Goal: Transaction & Acquisition: Purchase product/service

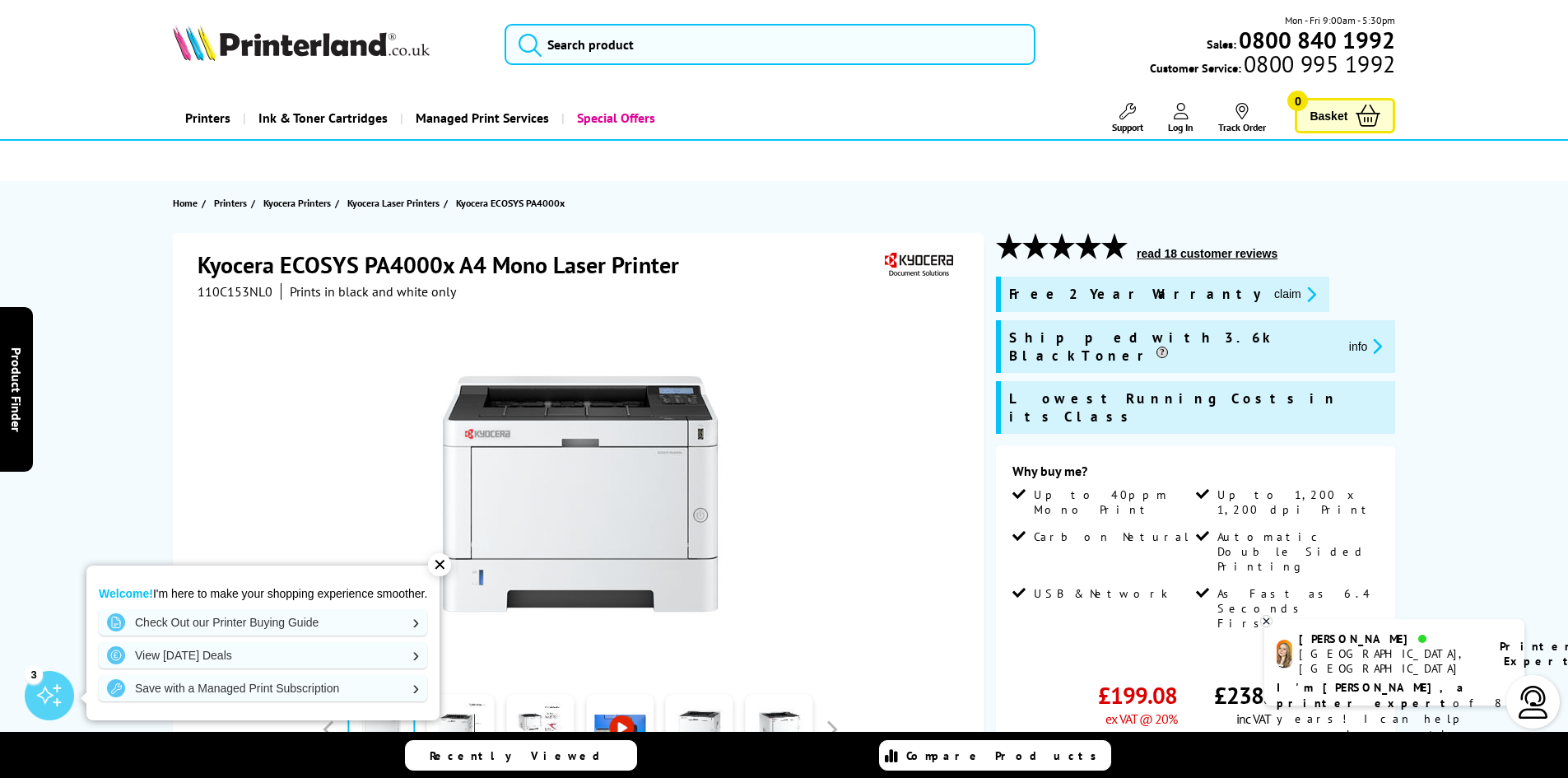
click at [238, 289] on span "110C153NL0" at bounding box center [235, 291] width 75 height 17
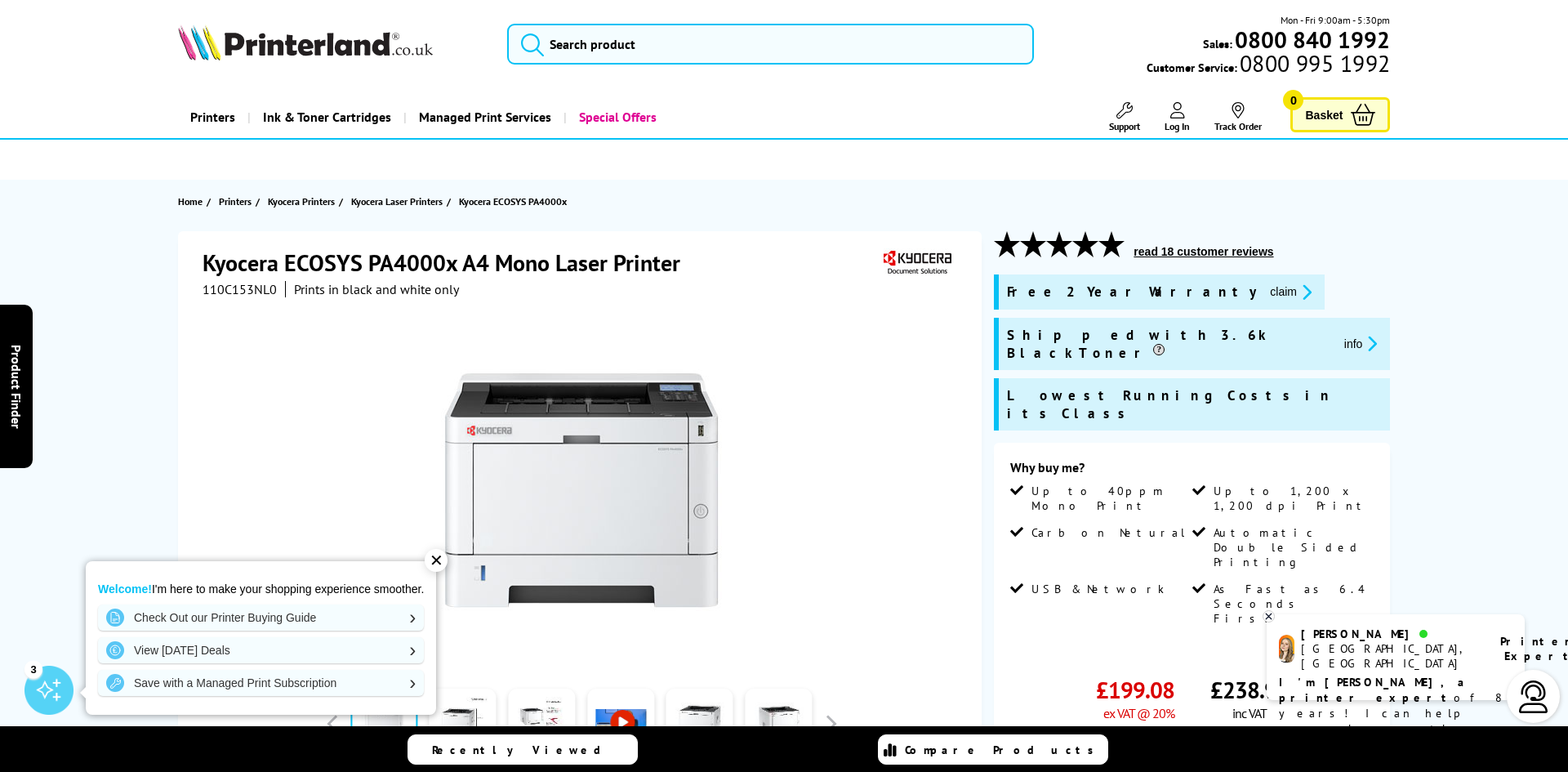
click at [0, 0] on div "Great service. Unbeatable prices. We've got you covered. Great service. Unbeata…" at bounding box center [0, 0] width 0 height 0
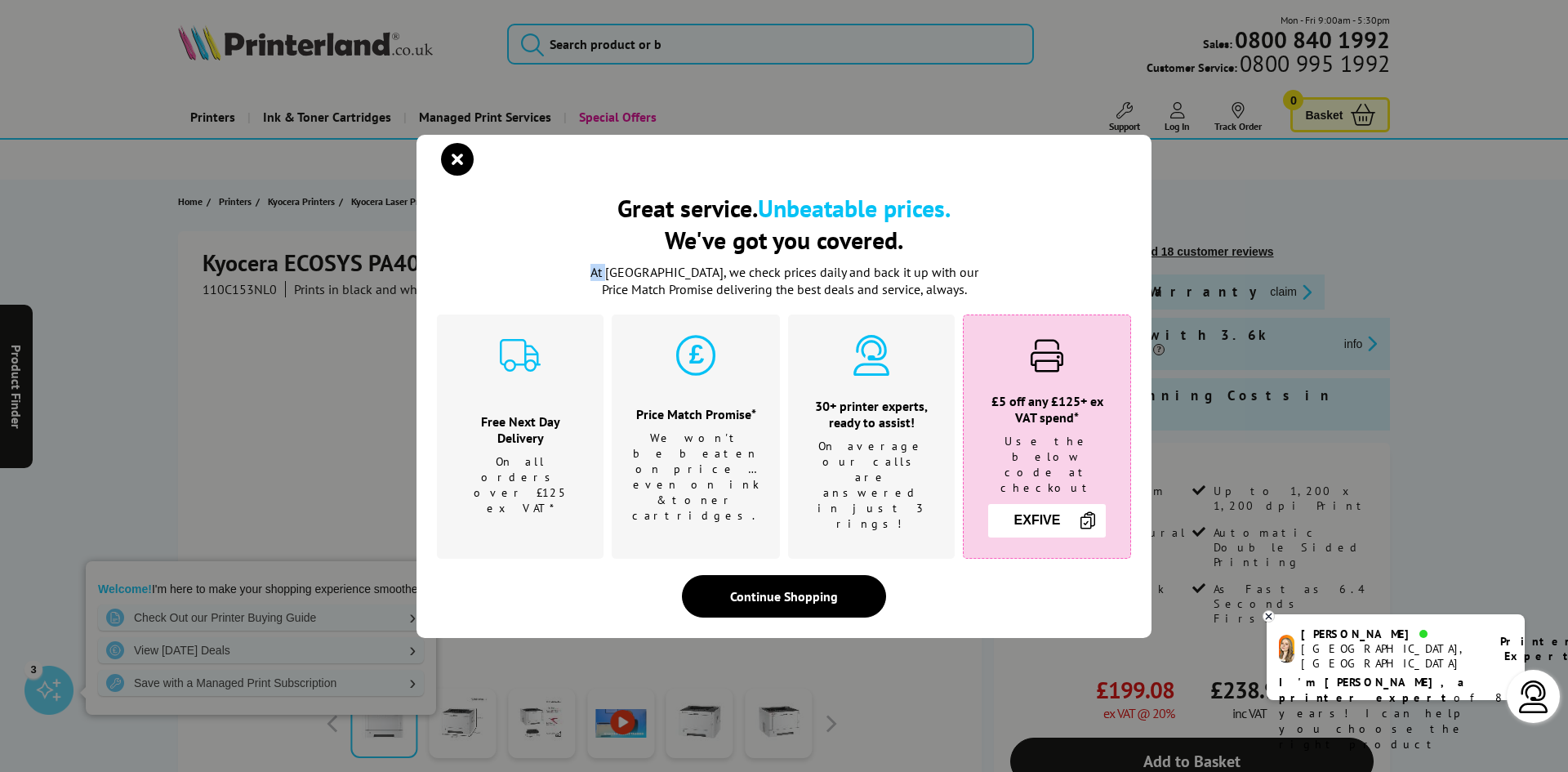
copy p "At"
click at [447, 168] on icon "close modal" at bounding box center [457, 159] width 33 height 33
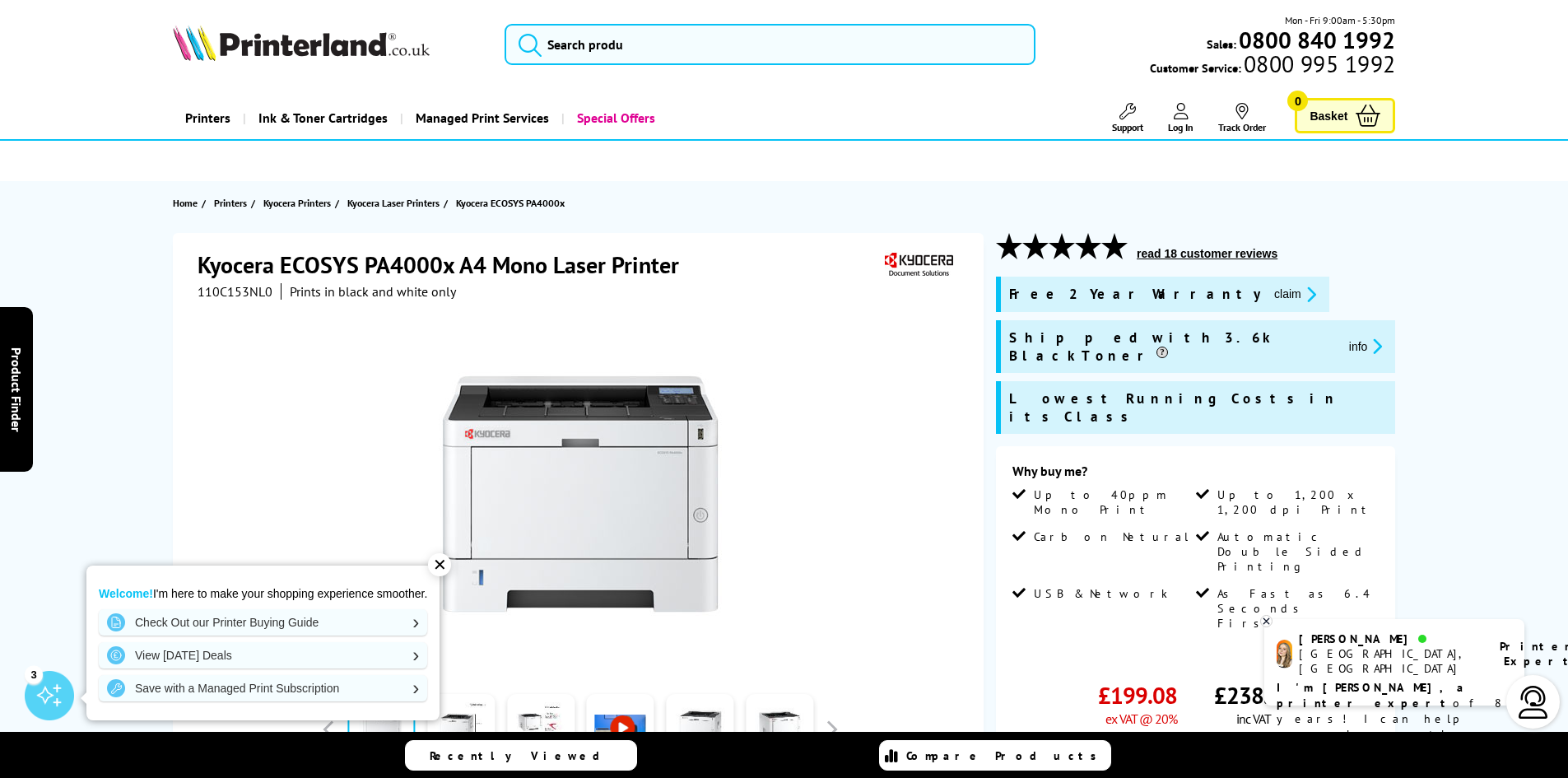
click at [257, 286] on span "110C153NL0" at bounding box center [235, 291] width 75 height 17
copy span "110C153NL0"
click at [234, 289] on span "110C153NL0" at bounding box center [235, 291] width 75 height 17
